Goal: Information Seeking & Learning: Learn about a topic

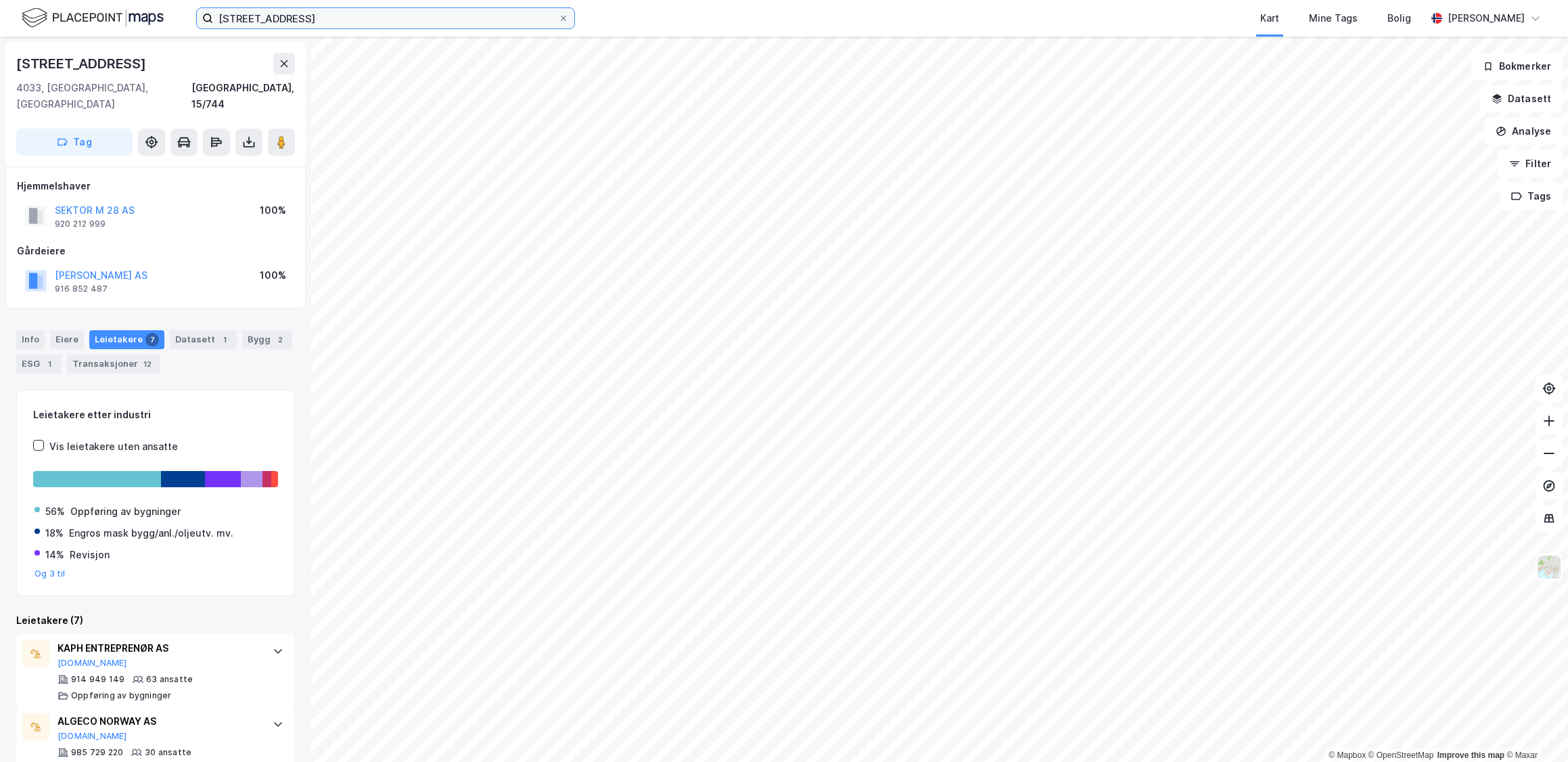
click at [376, 27] on input "[STREET_ADDRESS]" at bounding box center [386, 18] width 345 height 20
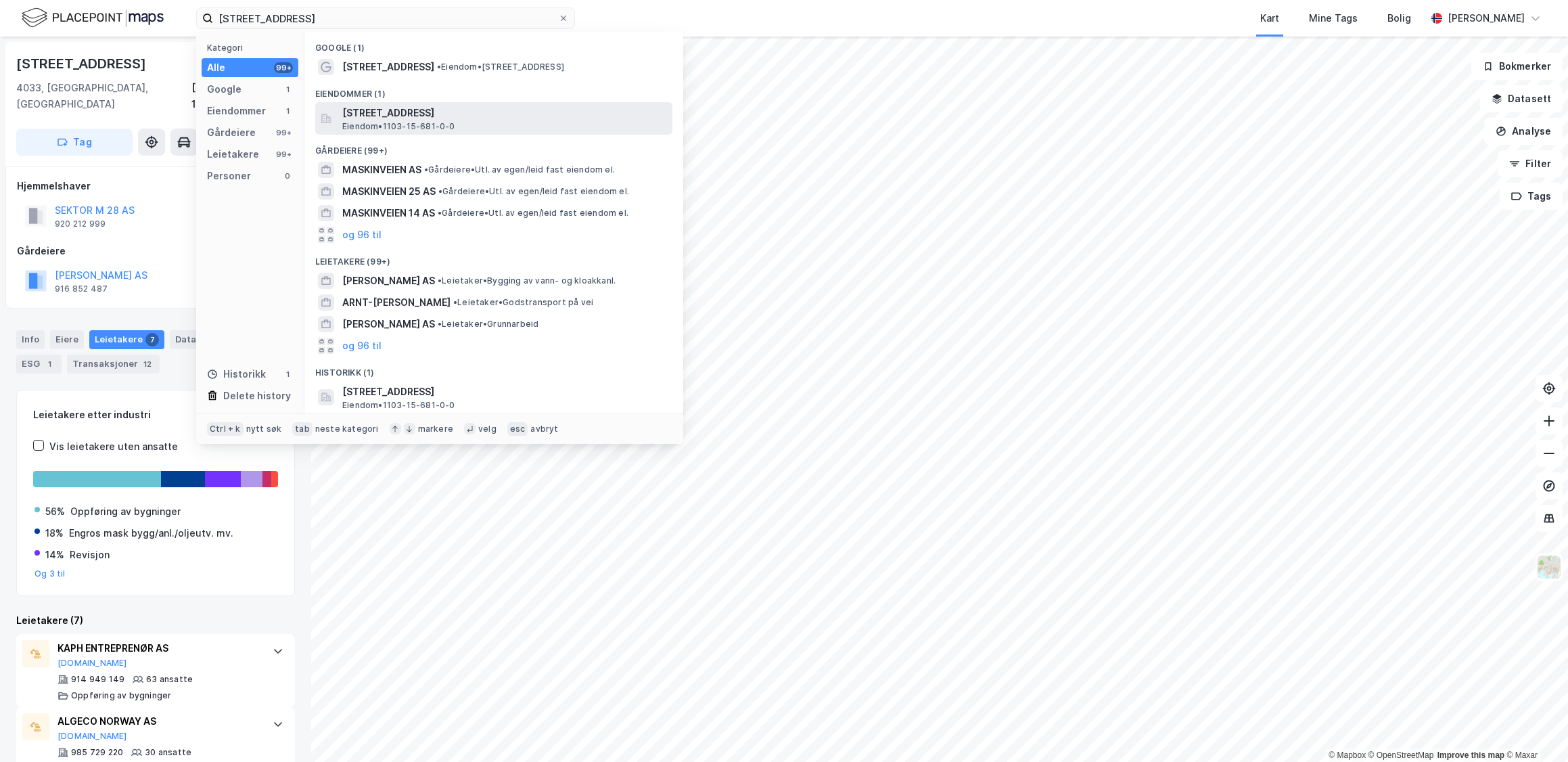
click at [404, 124] on span "Eiendom • 1103-15-681-0-0" at bounding box center [399, 127] width 113 height 11
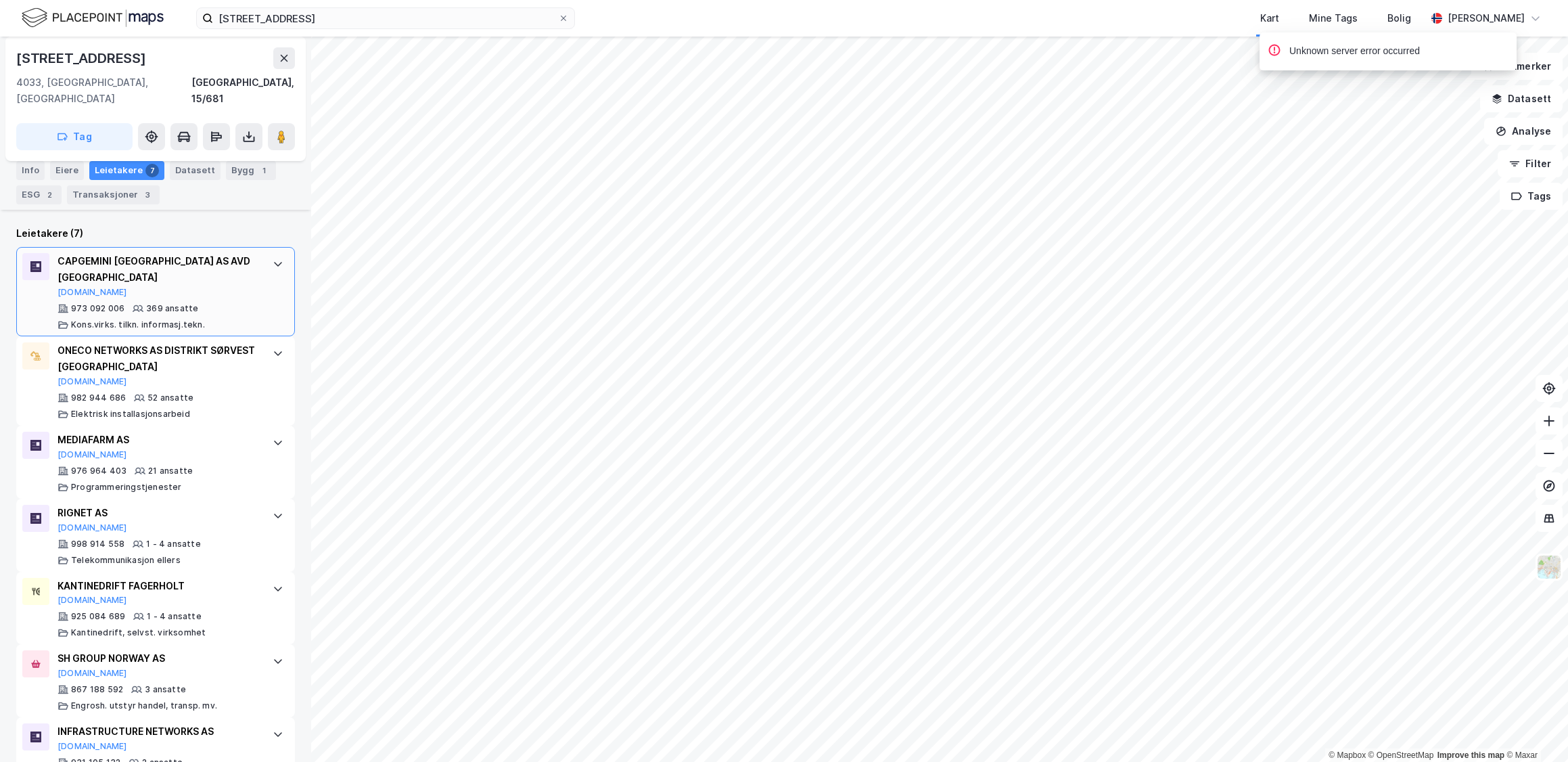
scroll to position [400, 0]
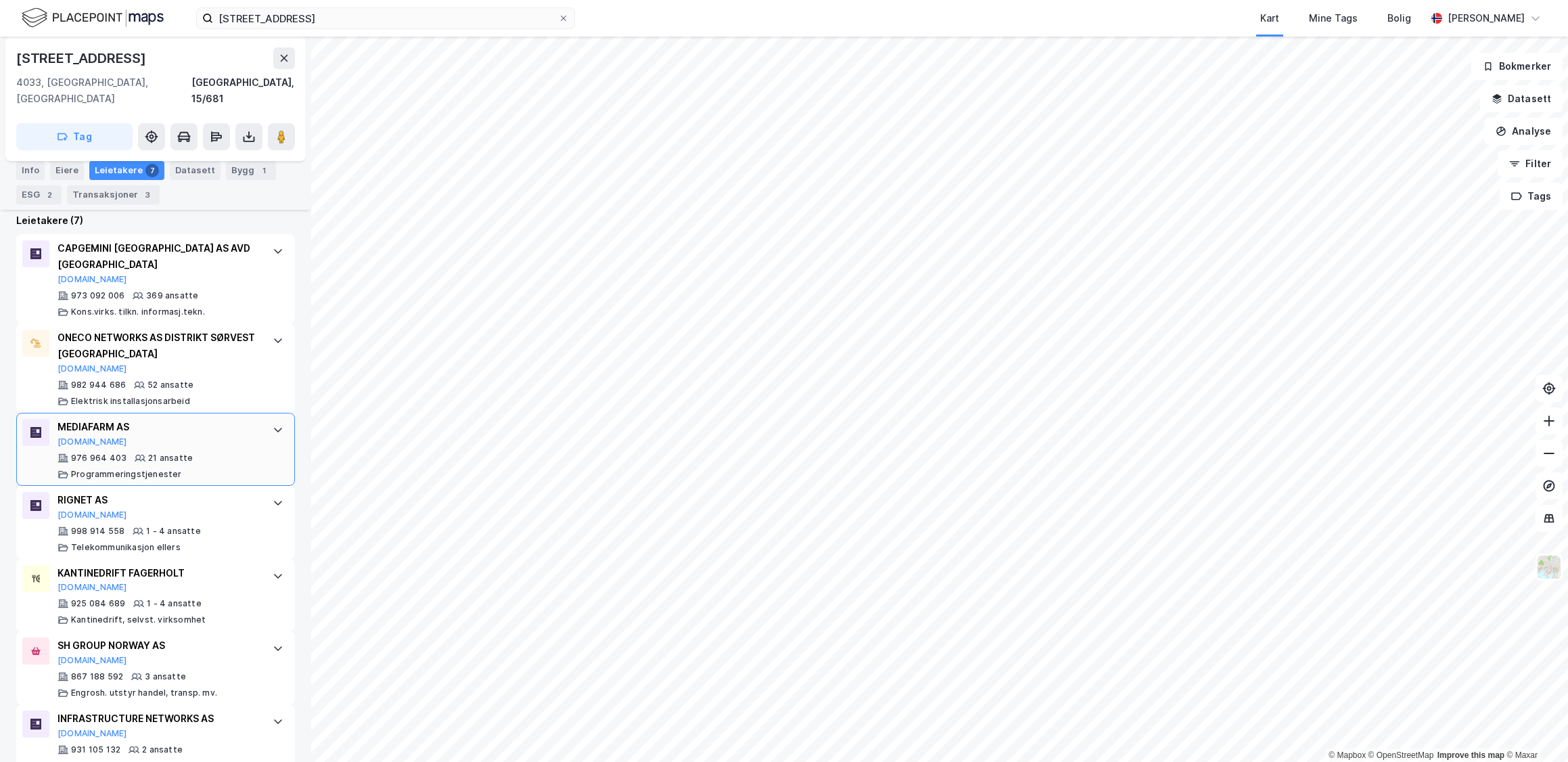
click at [230, 418] on div "MEDIAFARM AS [DOMAIN_NAME]" at bounding box center [158, 432] width 202 height 28
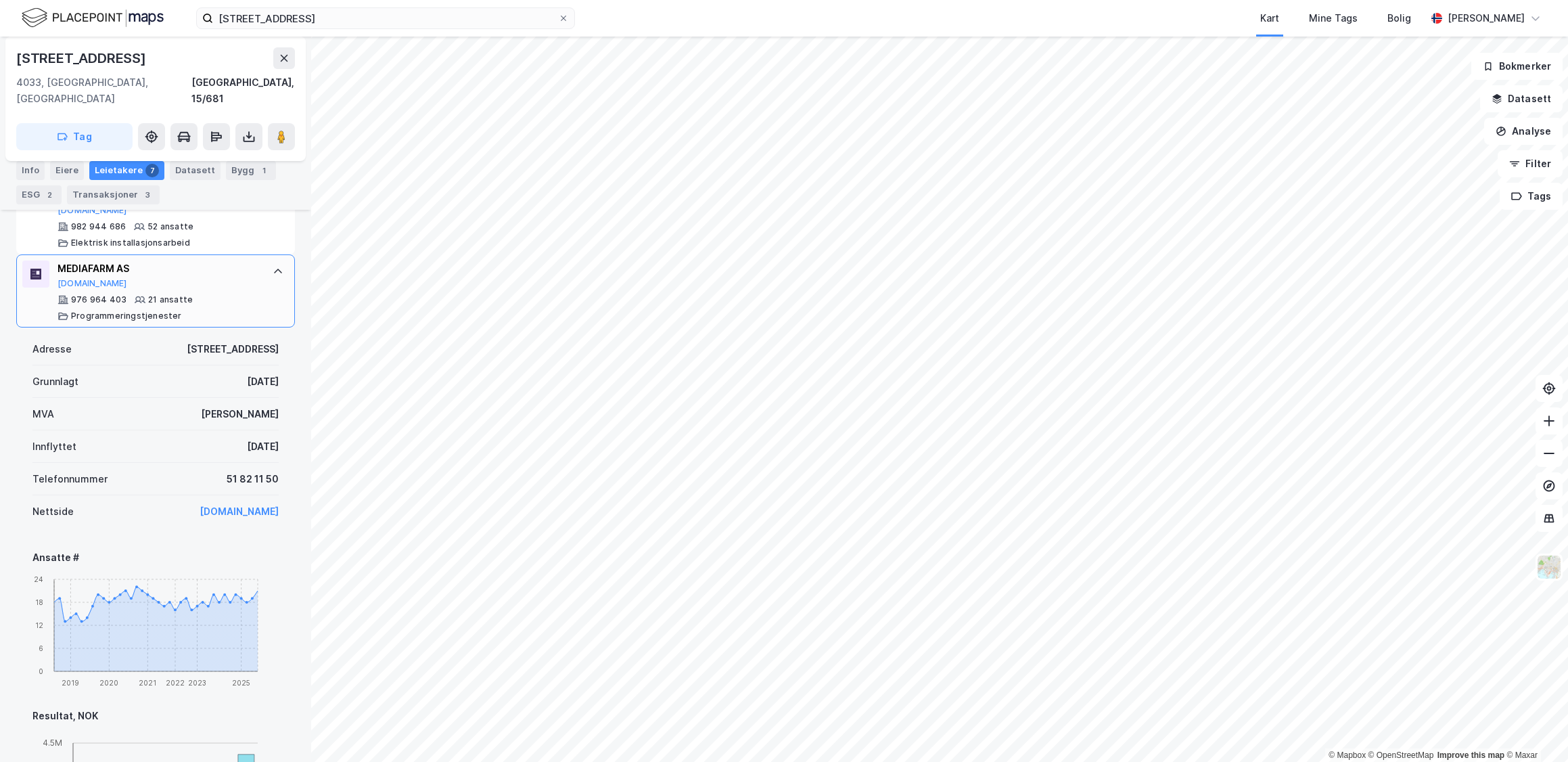
scroll to position [552, 0]
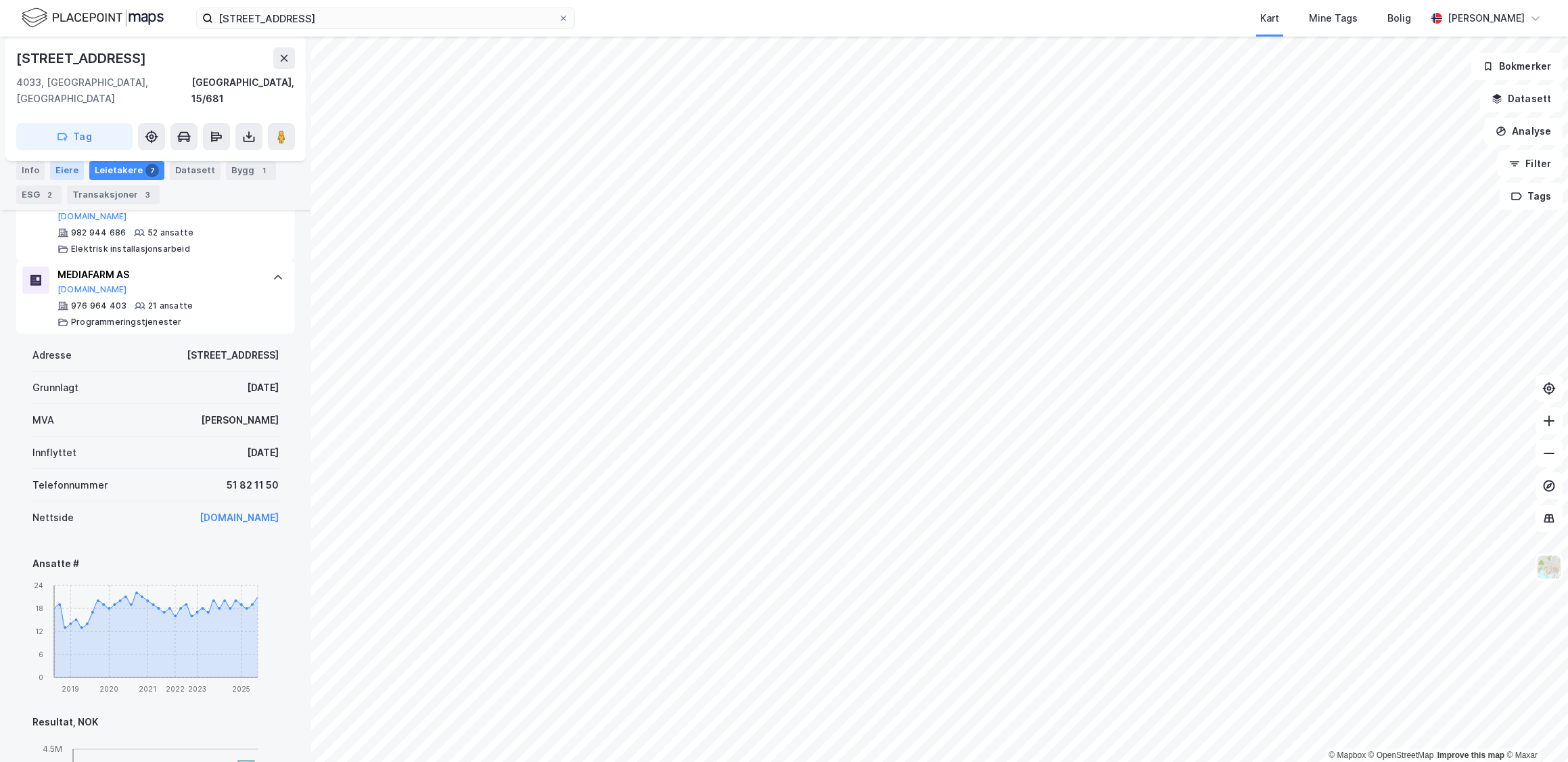
click at [50, 167] on div "Eiere" at bounding box center [67, 170] width 34 height 19
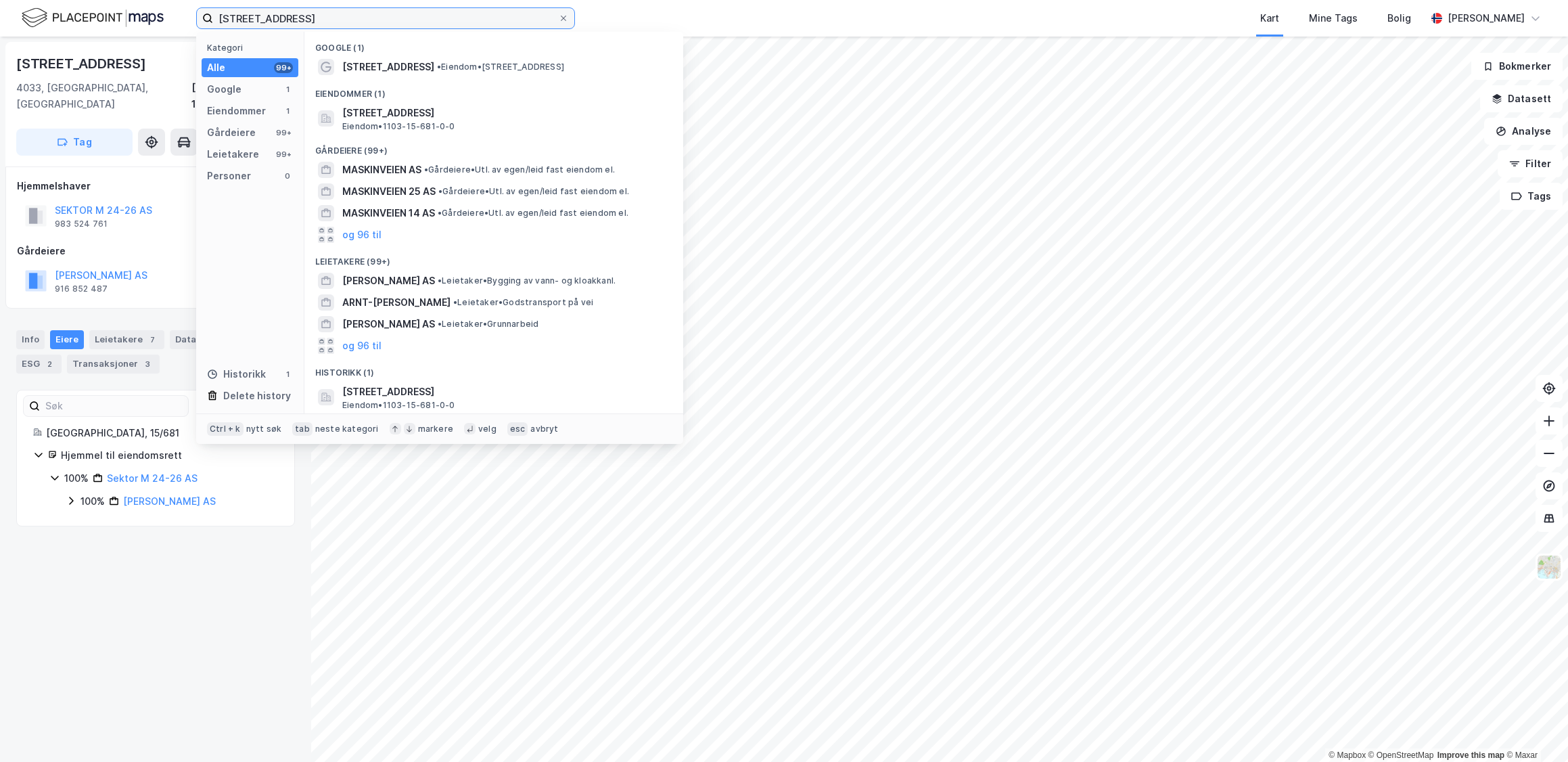
drag, startPoint x: 315, startPoint y: 16, endPoint x: 213, endPoint y: 16, distance: 102.0
click at [213, 16] on input "[STREET_ADDRESS]" at bounding box center [386, 18] width 345 height 20
click at [101, 355] on div "Transaksjoner 3" at bounding box center [112, 364] width 92 height 19
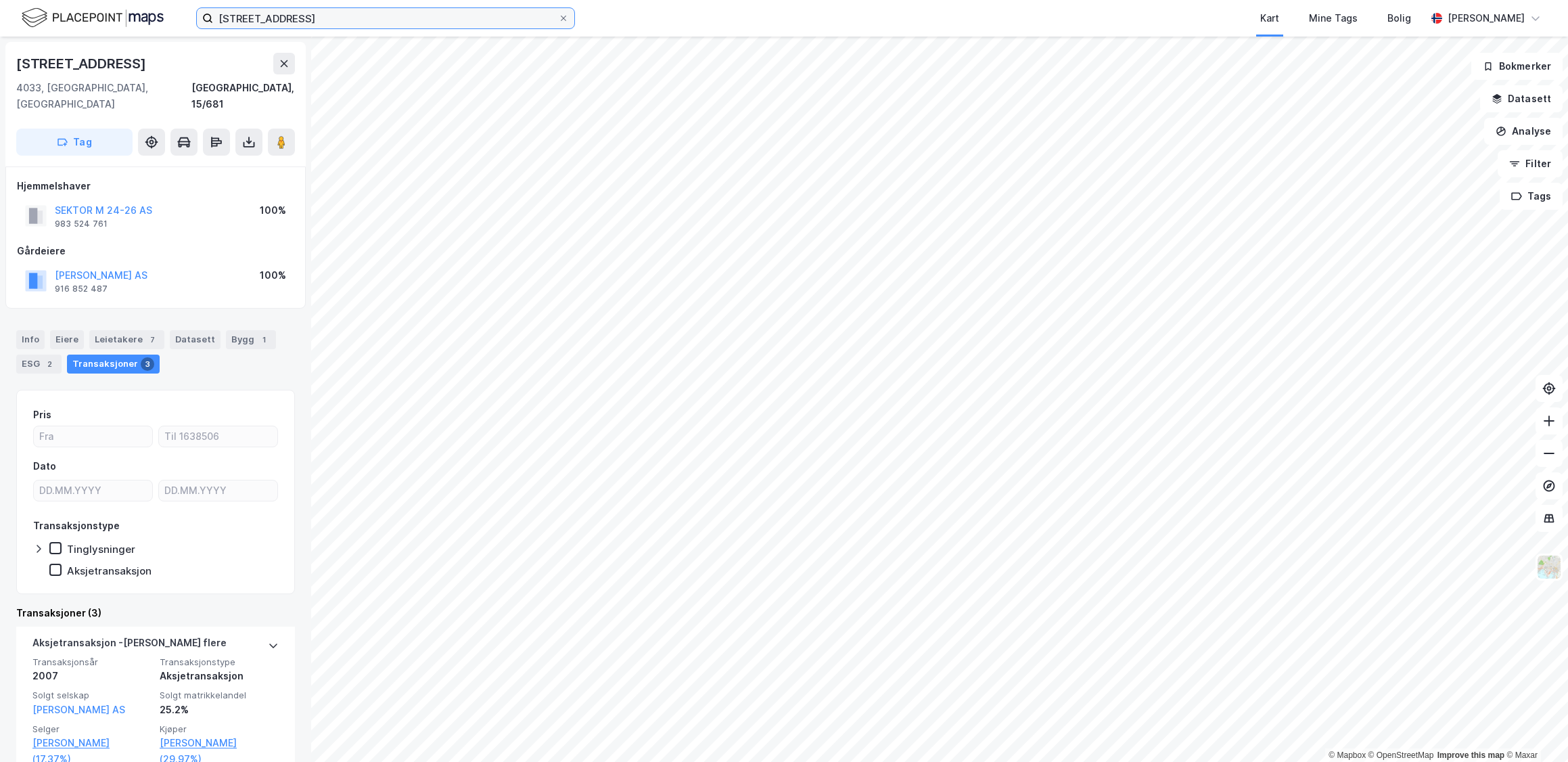
click at [335, 25] on input "[STREET_ADDRESS]" at bounding box center [386, 18] width 345 height 20
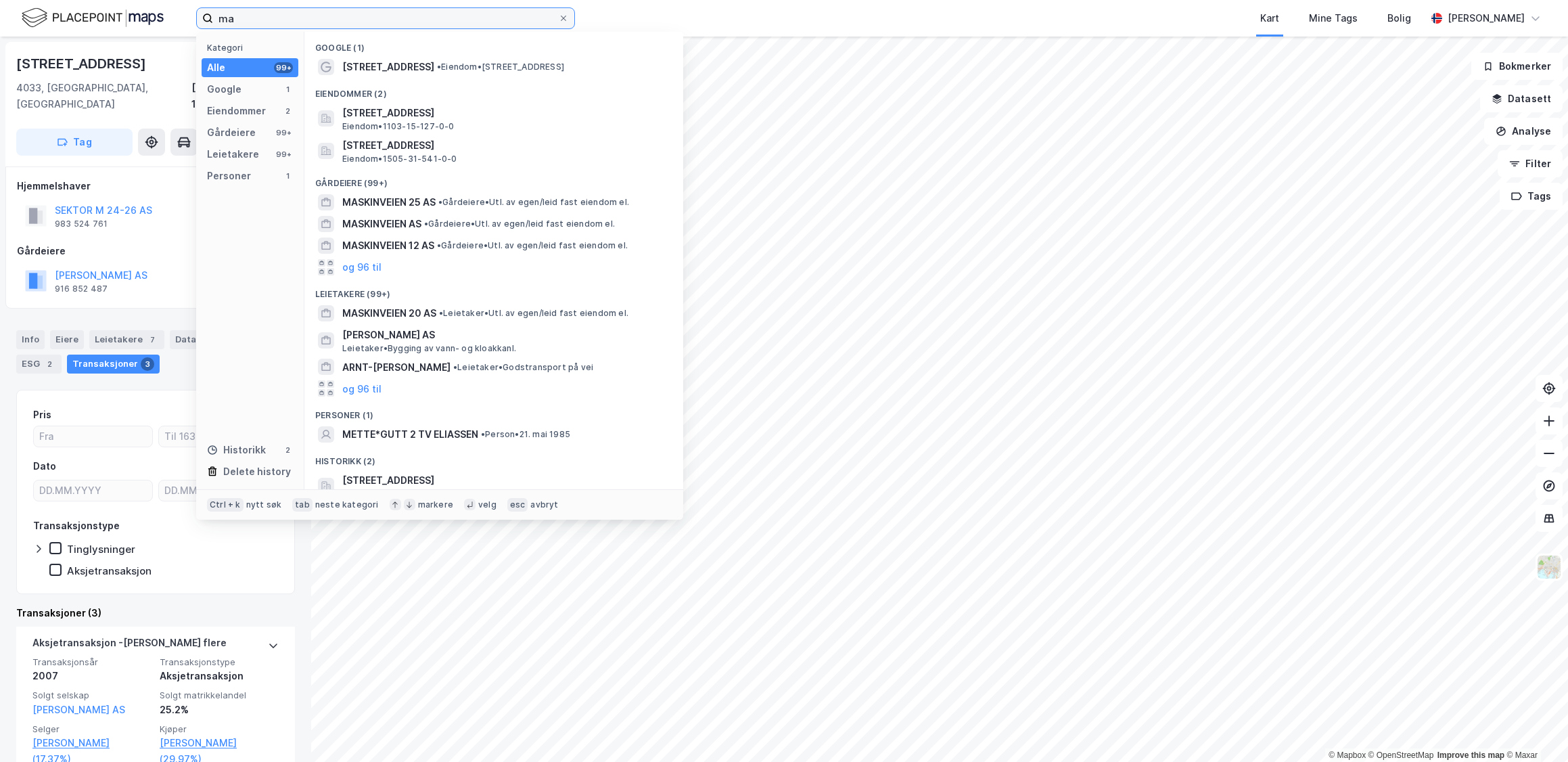
type input "m"
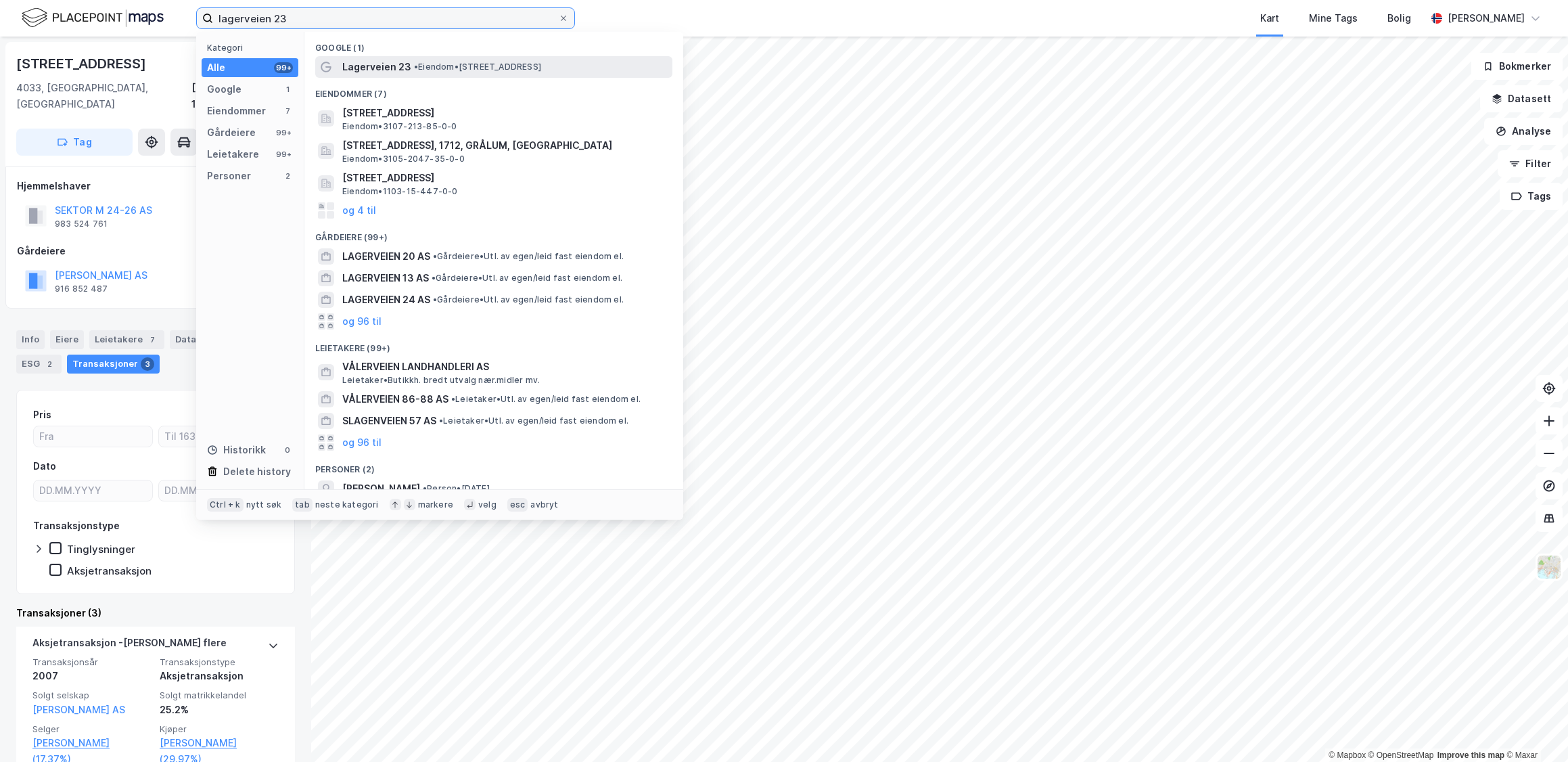
type input "lagerveien 23"
click at [515, 66] on span "• Eiendom • [STREET_ADDRESS]" at bounding box center [477, 67] width 127 height 11
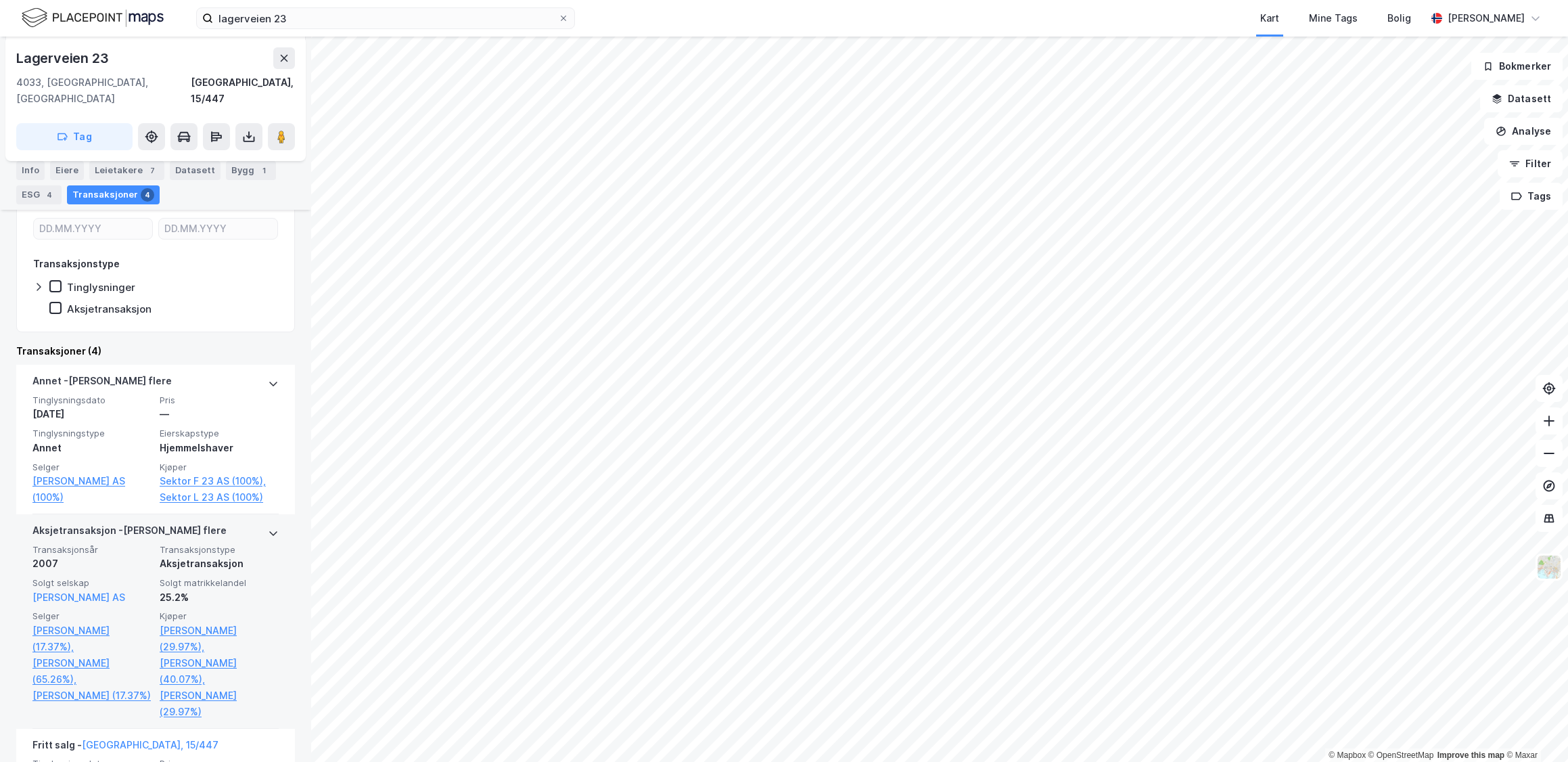
scroll to position [230, 0]
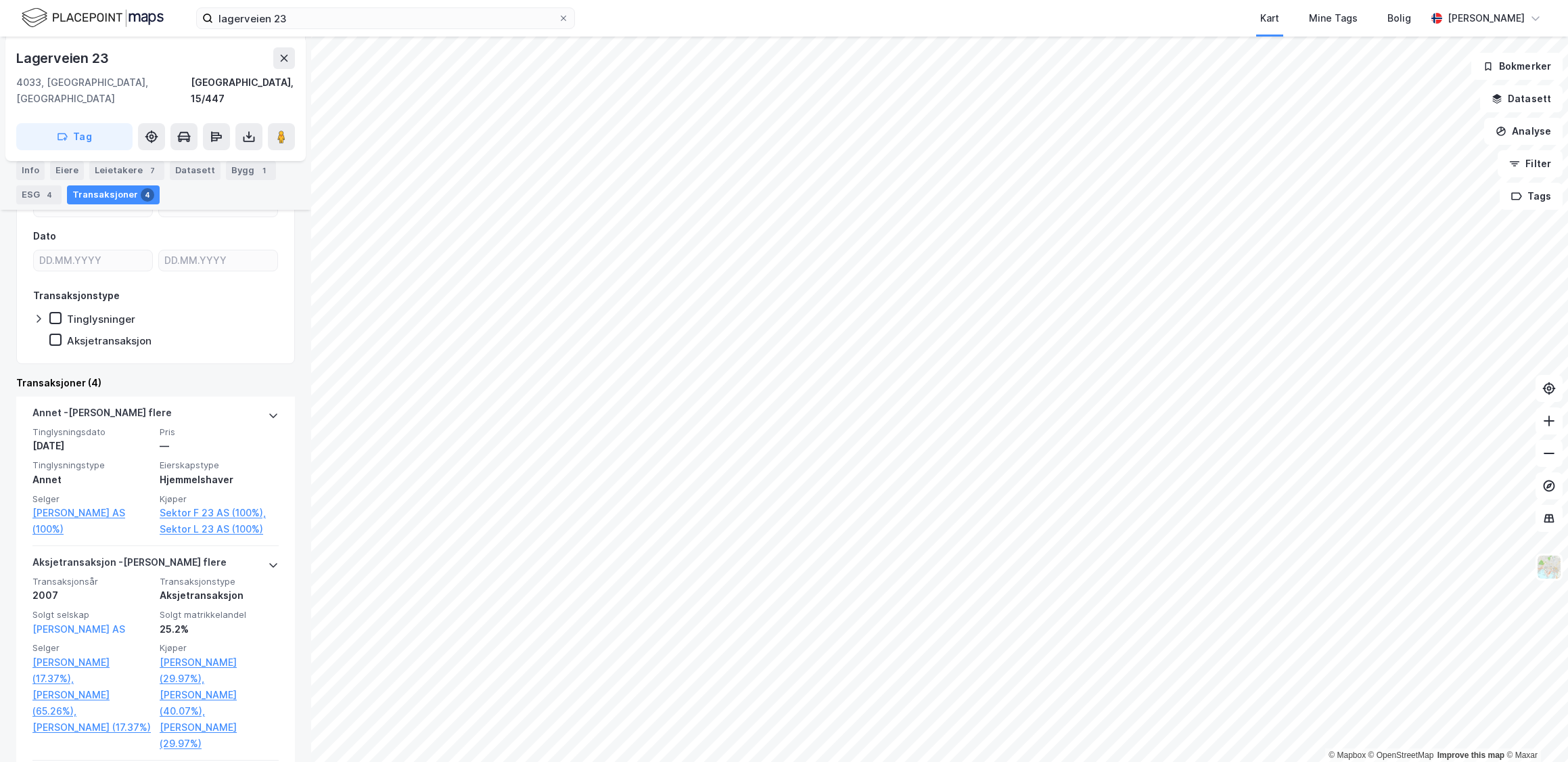
click at [129, 173] on div "Leietakere 7" at bounding box center [127, 170] width 75 height 19
